Goal: Find specific page/section: Find specific page/section

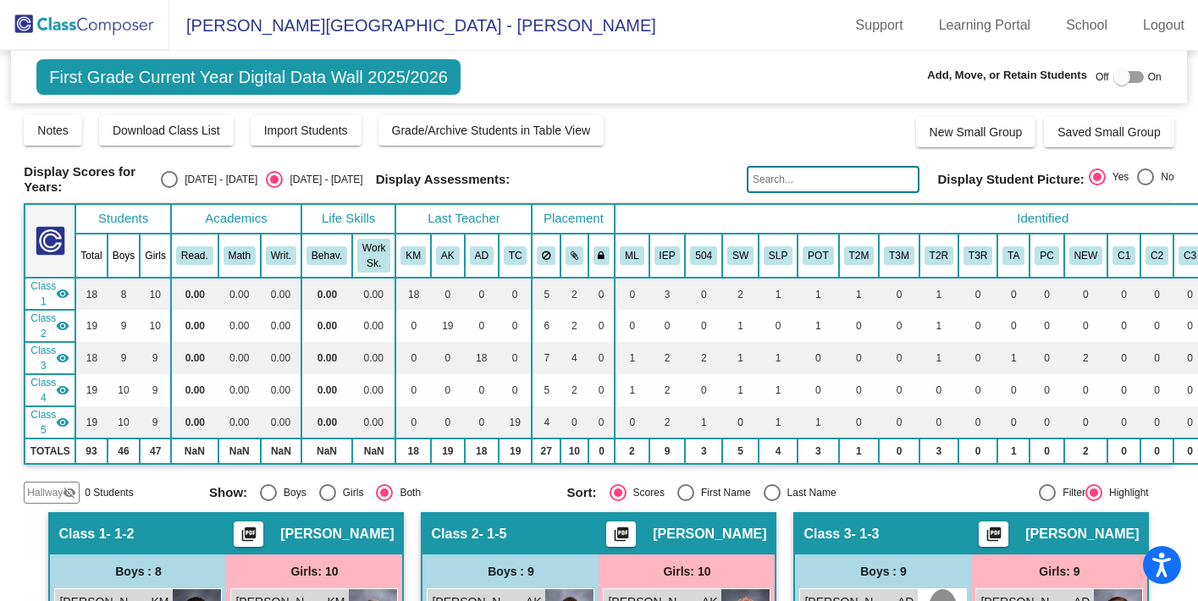
scroll to position [298, 0]
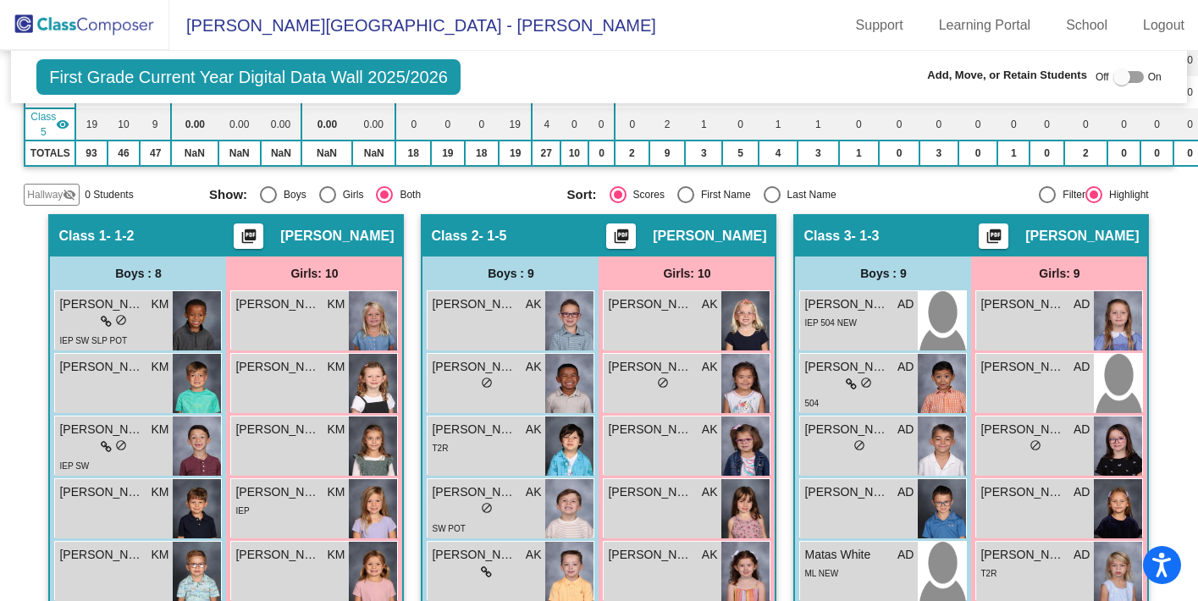
click at [119, 31] on img at bounding box center [84, 25] width 169 height 50
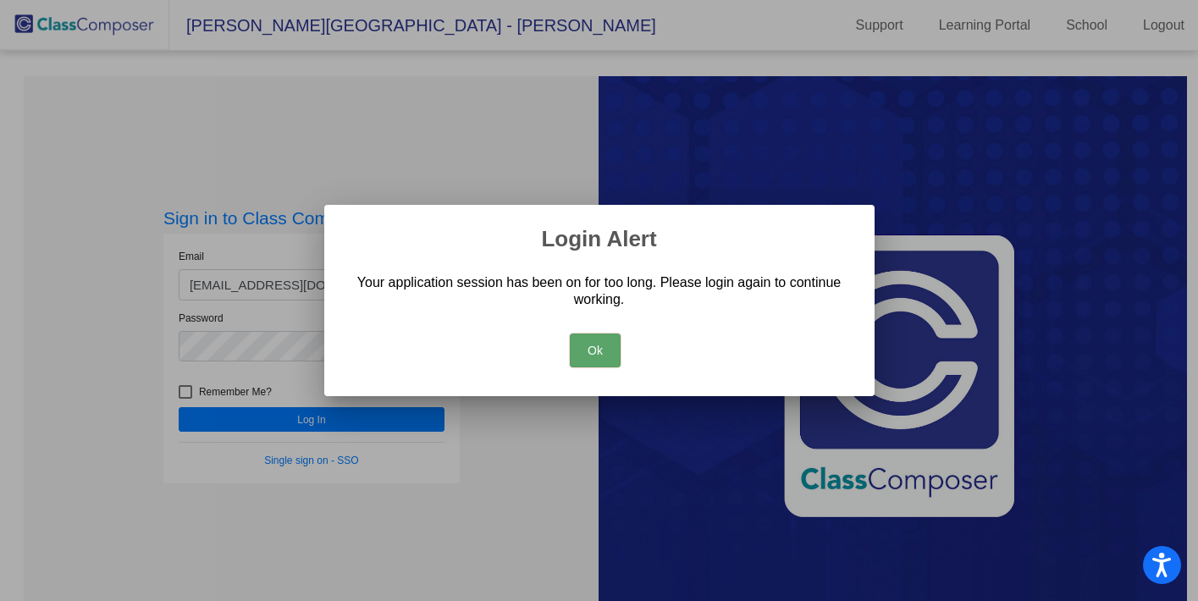
click at [577, 352] on button "Ok" at bounding box center [595, 350] width 51 height 34
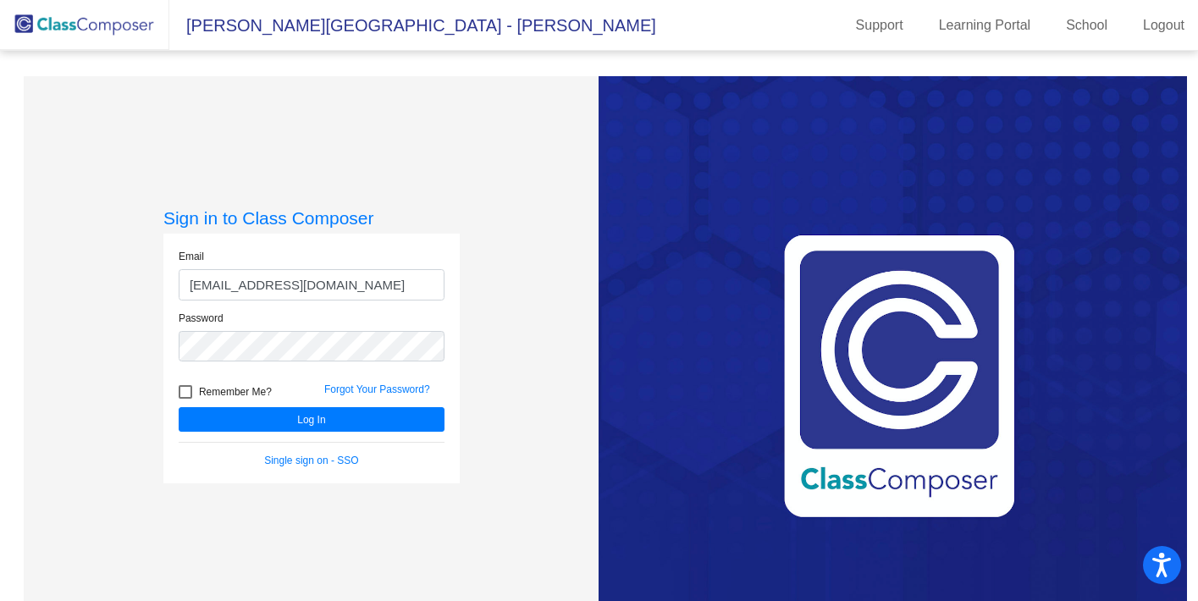
click at [336, 433] on form "Email [EMAIL_ADDRESS][DOMAIN_NAME] Password Remember Me? Forgot Your Password? …" at bounding box center [312, 358] width 266 height 219
click at [336, 424] on button "Log In" at bounding box center [312, 419] width 266 height 25
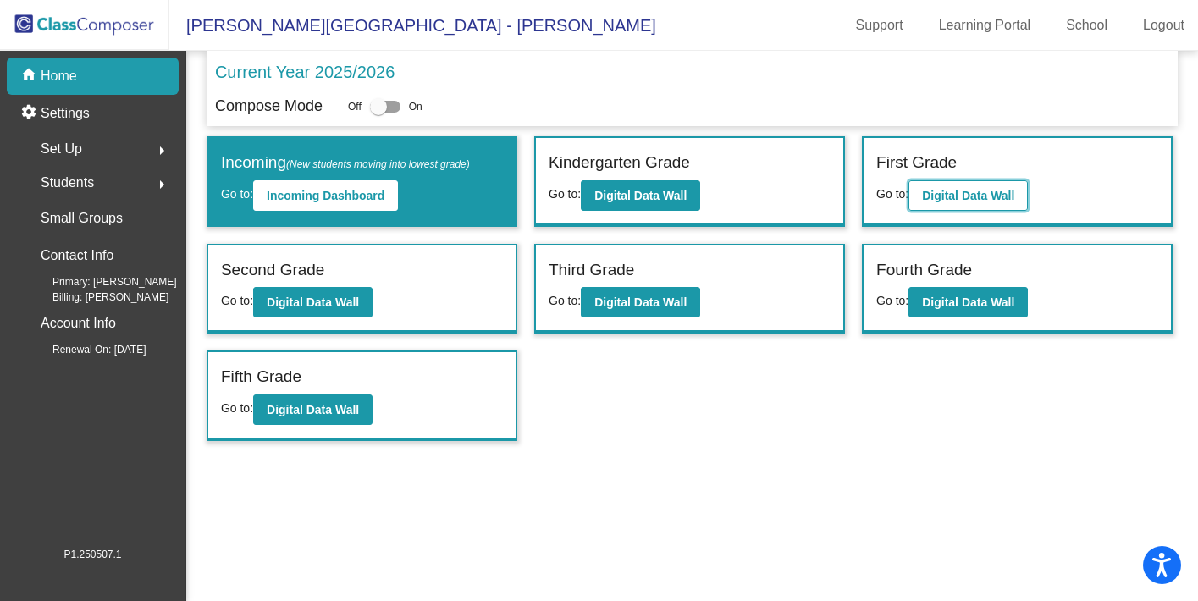
click at [1019, 201] on button "Digital Data Wall" at bounding box center [967, 195] width 119 height 30
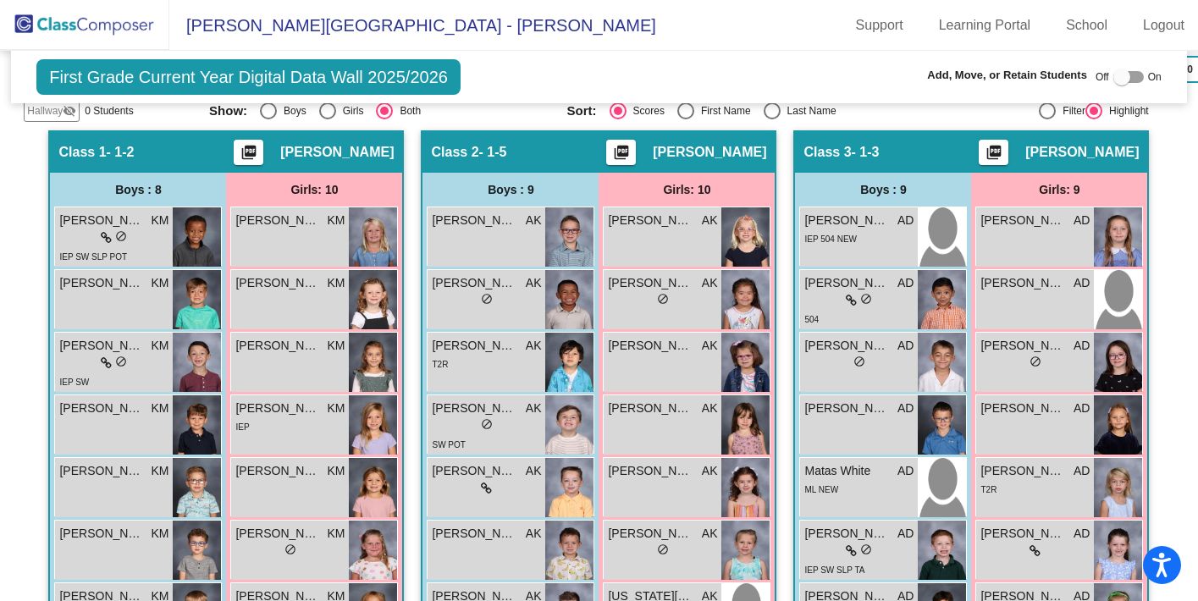
scroll to position [382, 0]
click at [740, 234] on img at bounding box center [745, 236] width 48 height 59
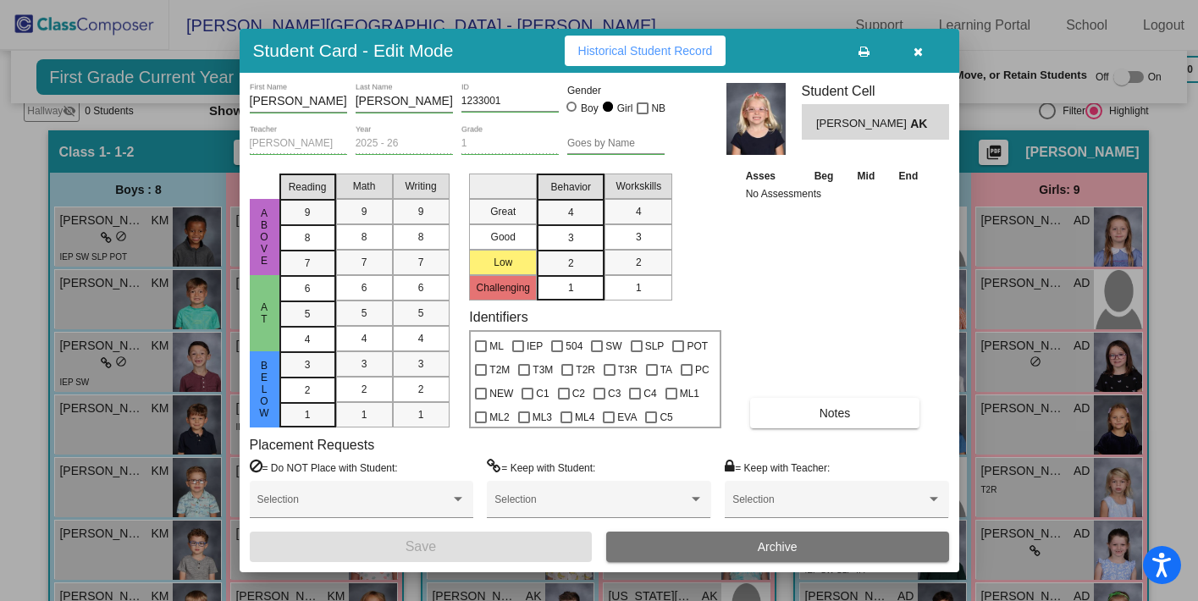
click at [918, 55] on icon "button" at bounding box center [917, 52] width 9 height 12
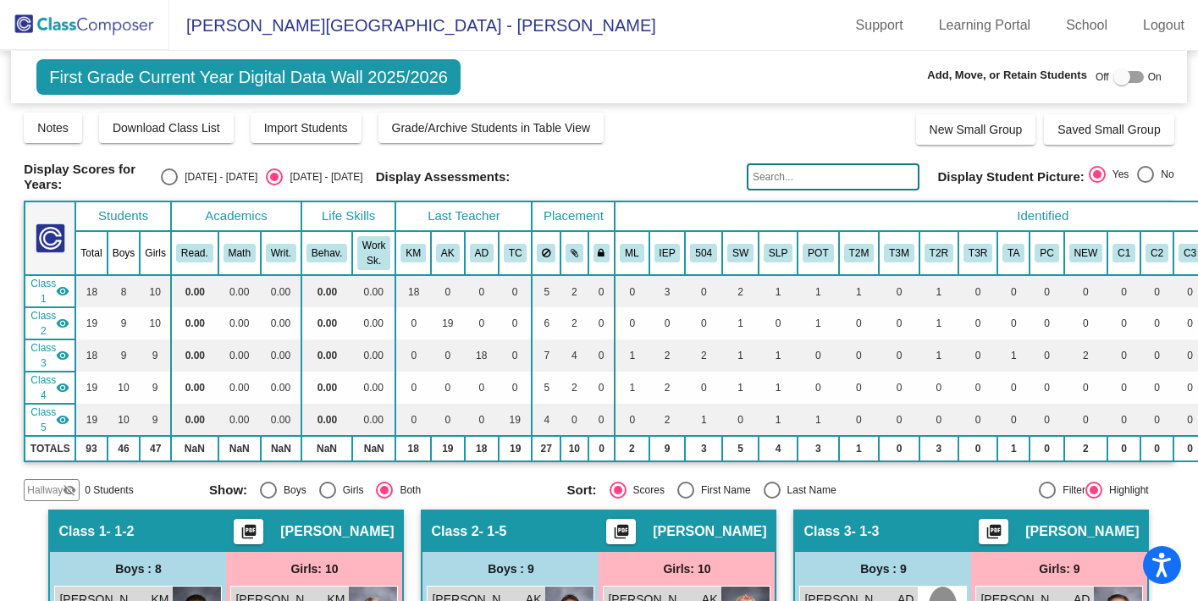
scroll to position [0, 0]
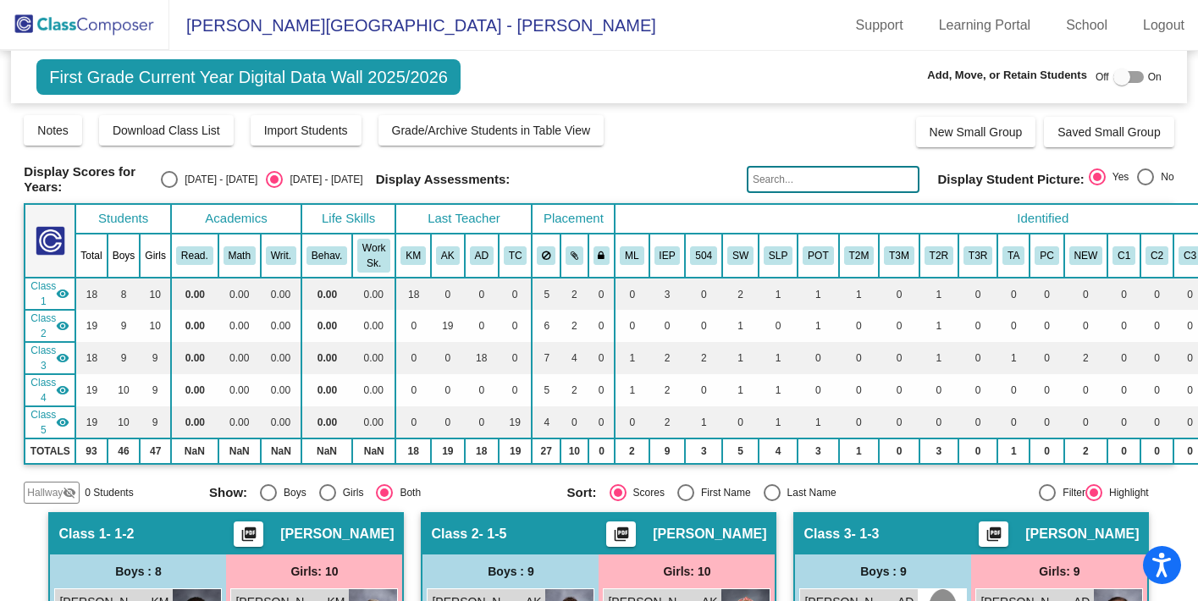
click at [774, 166] on input "text" at bounding box center [833, 179] width 173 height 27
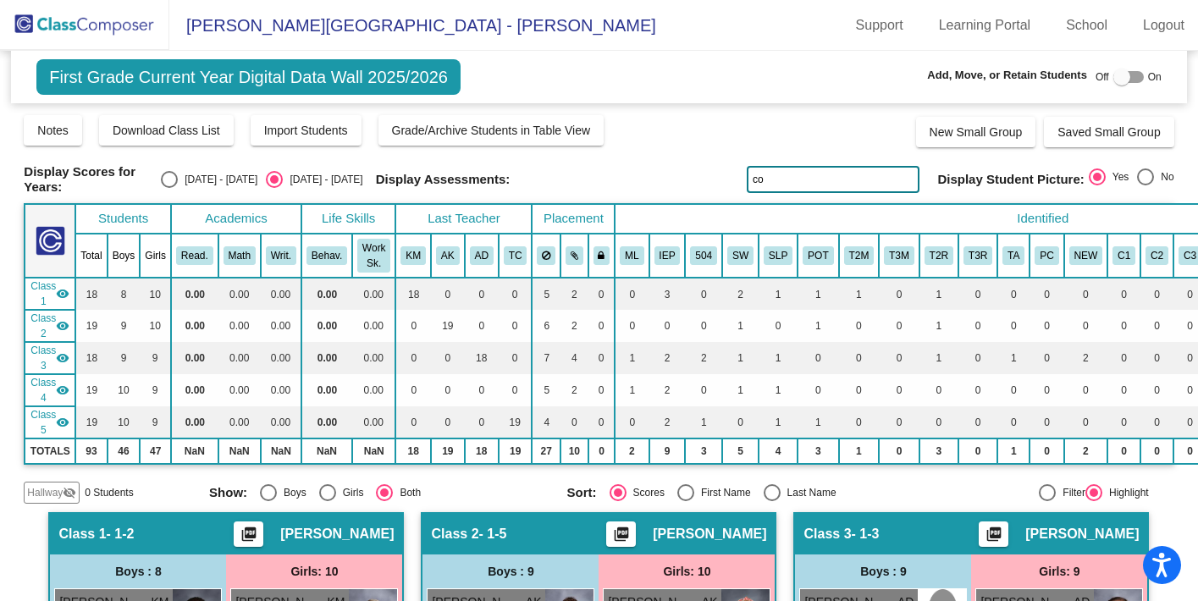
type input "c"
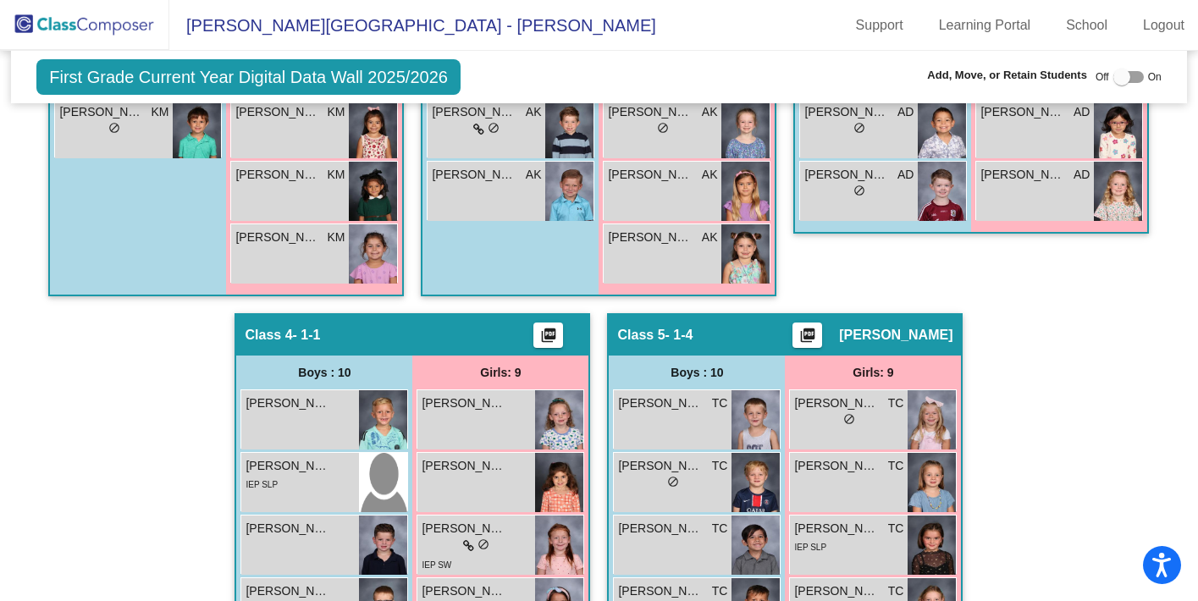
scroll to position [930, 0]
